Goal: Task Accomplishment & Management: Manage account settings

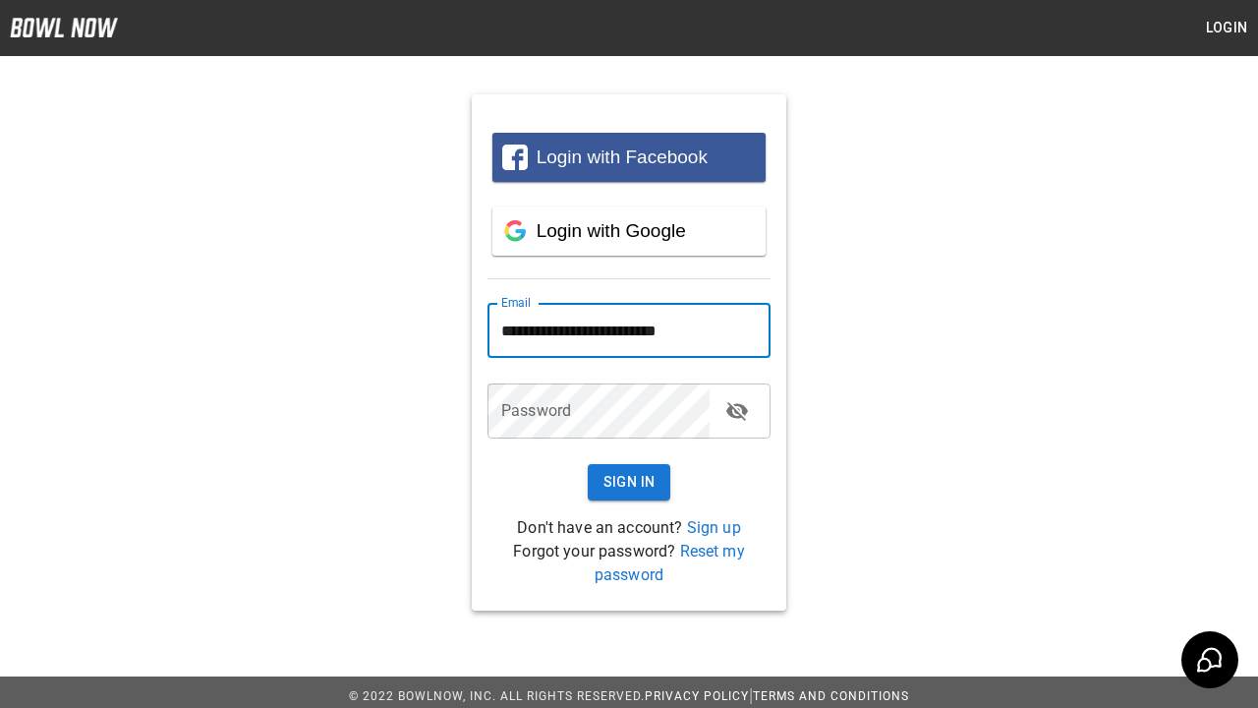
type input "**********"
click at [629, 482] on button "Sign In" at bounding box center [630, 482] width 84 height 36
